Goal: Task Accomplishment & Management: Complete application form

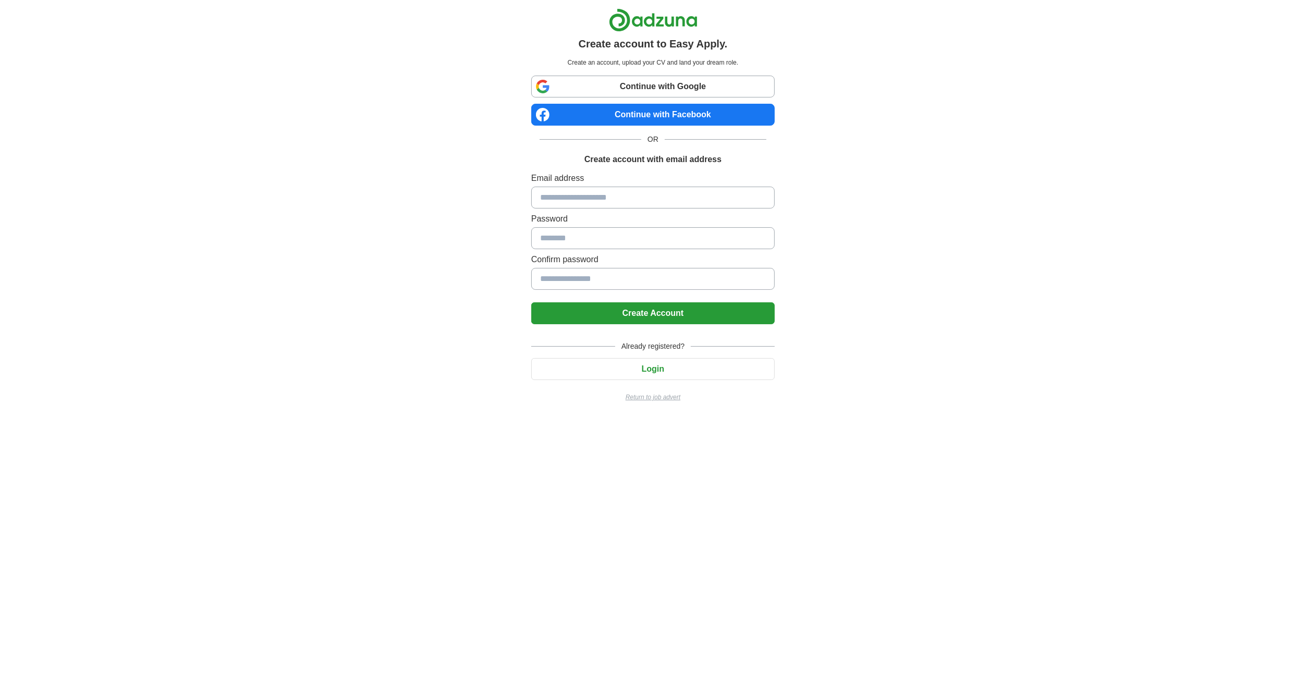
click at [650, 376] on button "Login" at bounding box center [653, 369] width 244 height 22
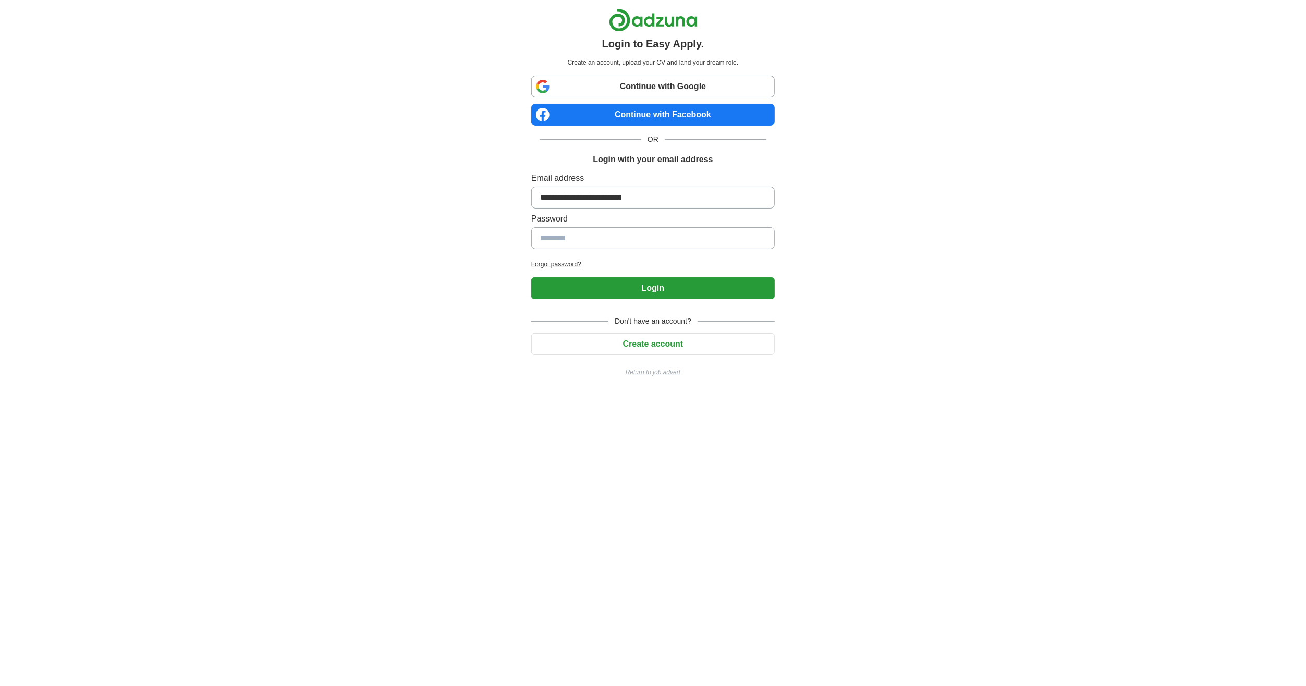
click at [661, 243] on input at bounding box center [653, 238] width 244 height 22
click at [668, 199] on input "**********" at bounding box center [653, 198] width 244 height 22
click at [670, 236] on input at bounding box center [653, 238] width 244 height 22
click at [567, 236] on input at bounding box center [653, 238] width 244 height 22
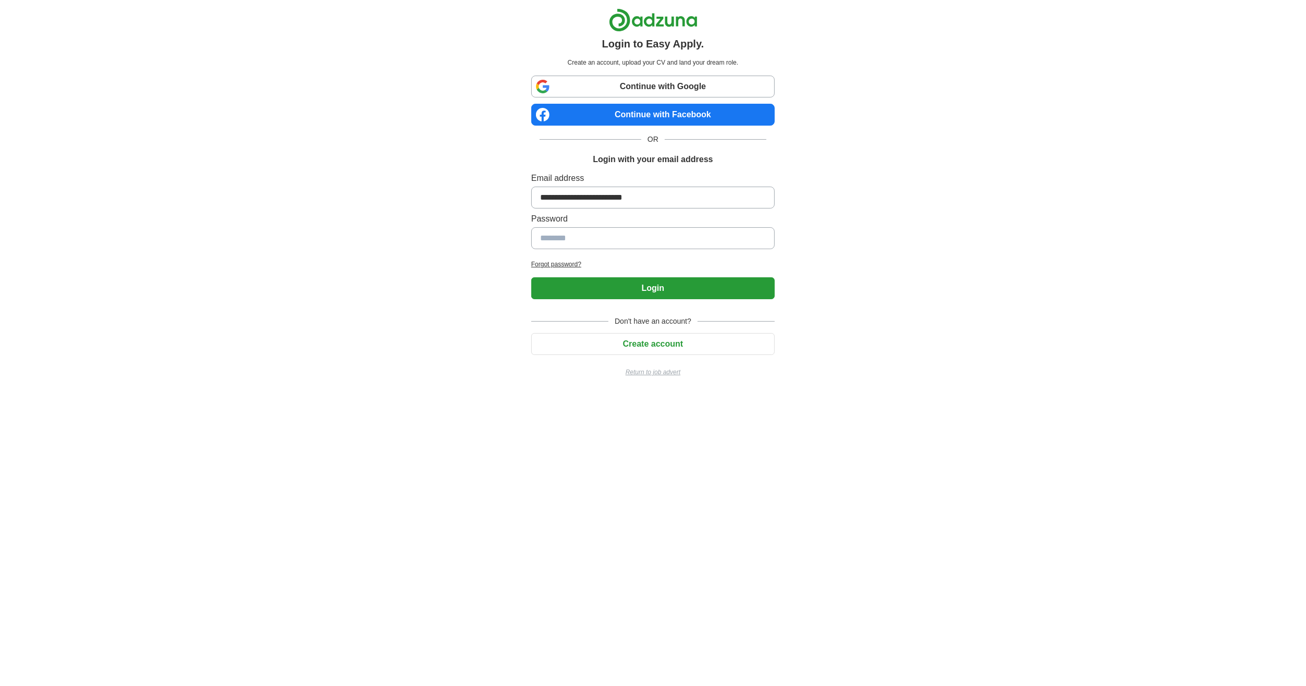
click at [567, 236] on input at bounding box center [653, 238] width 244 height 22
